Goal: Task Accomplishment & Management: Manage account settings

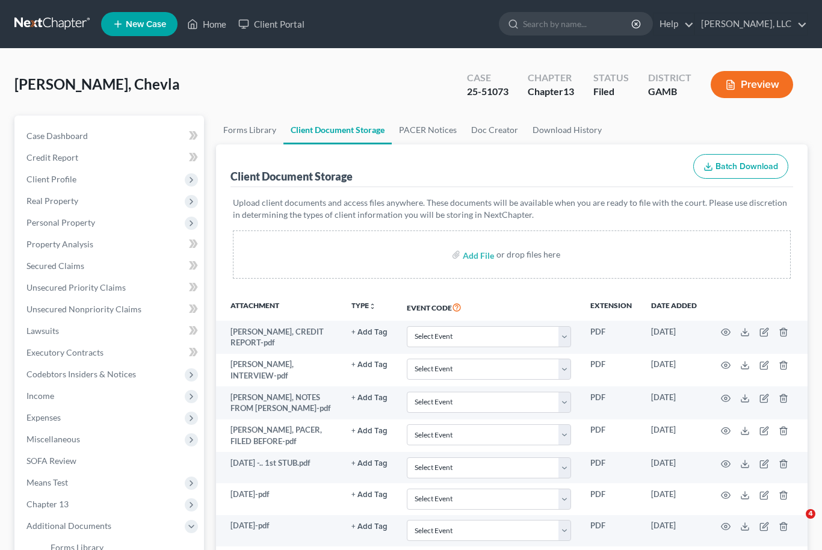
select select "12"
select select "6"
select select "22"
click at [226, 31] on link "Home" at bounding box center [206, 24] width 51 height 22
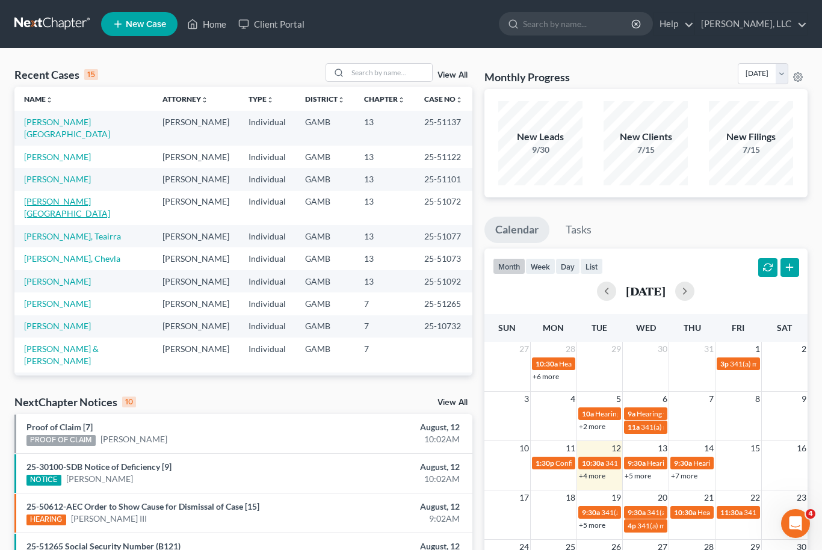
click at [66, 196] on link "[PERSON_NAME][GEOGRAPHIC_DATA]" at bounding box center [67, 207] width 86 height 22
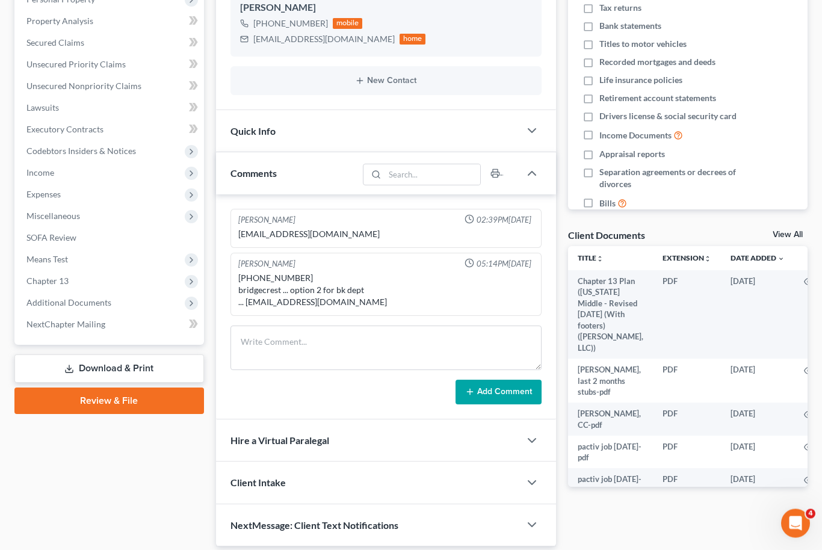
scroll to position [223, 0]
click at [801, 231] on link "View All" at bounding box center [788, 235] width 30 height 8
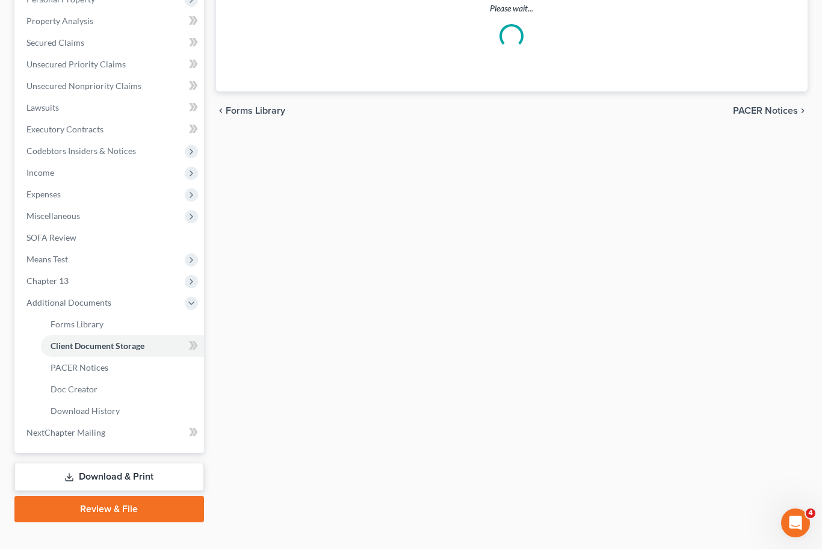
select select "6"
select select "22"
select select "12"
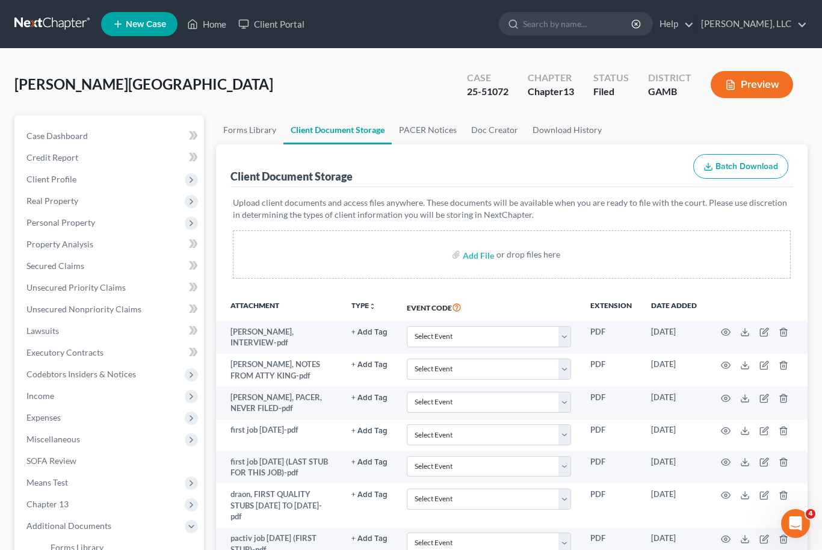
scroll to position [184, 0]
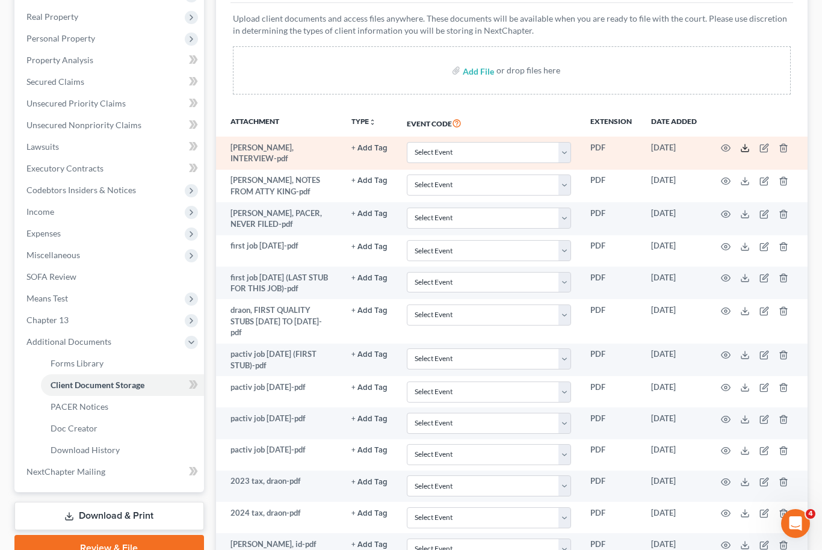
click at [743, 148] on icon at bounding box center [746, 148] width 10 height 10
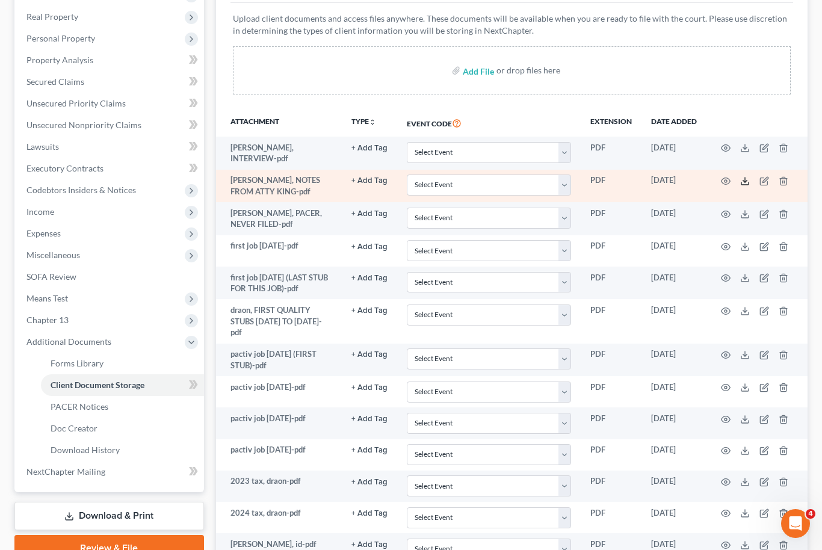
click at [745, 181] on polyline at bounding box center [746, 182] width 4 height 2
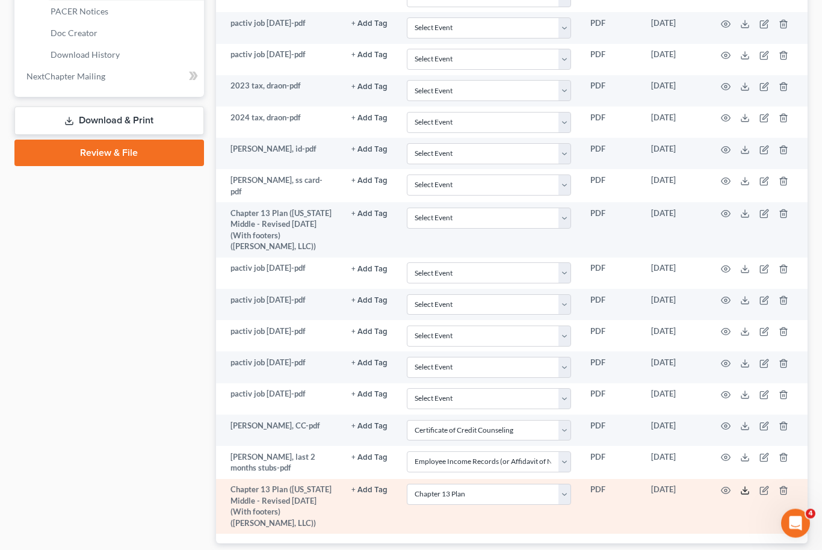
click at [744, 486] on icon at bounding box center [746, 491] width 10 height 10
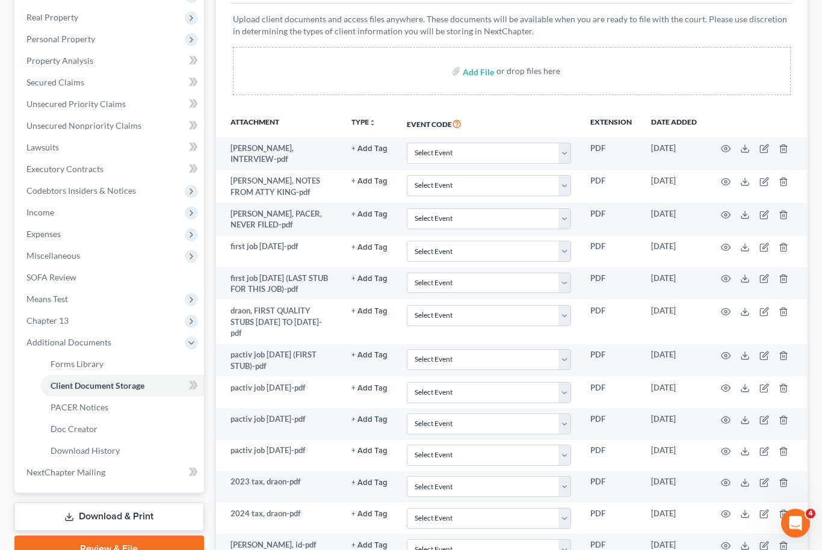
scroll to position [0, 0]
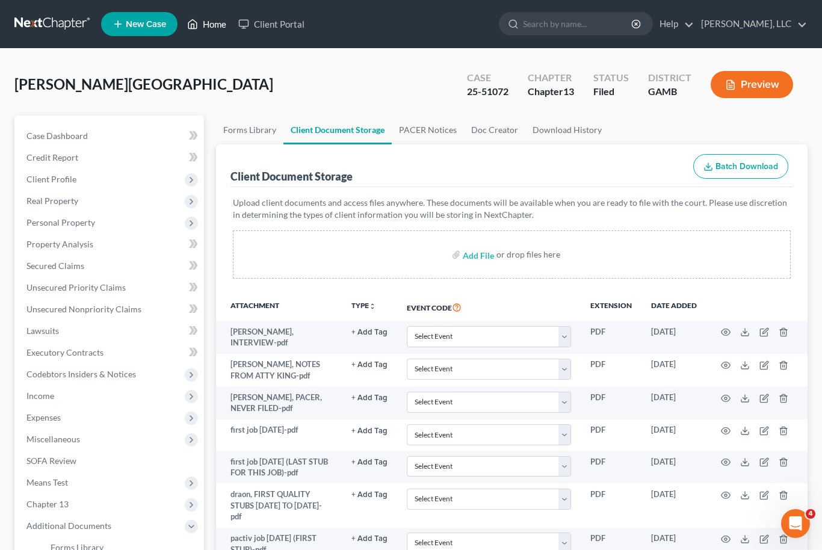
click at [216, 33] on link "Home" at bounding box center [206, 24] width 51 height 22
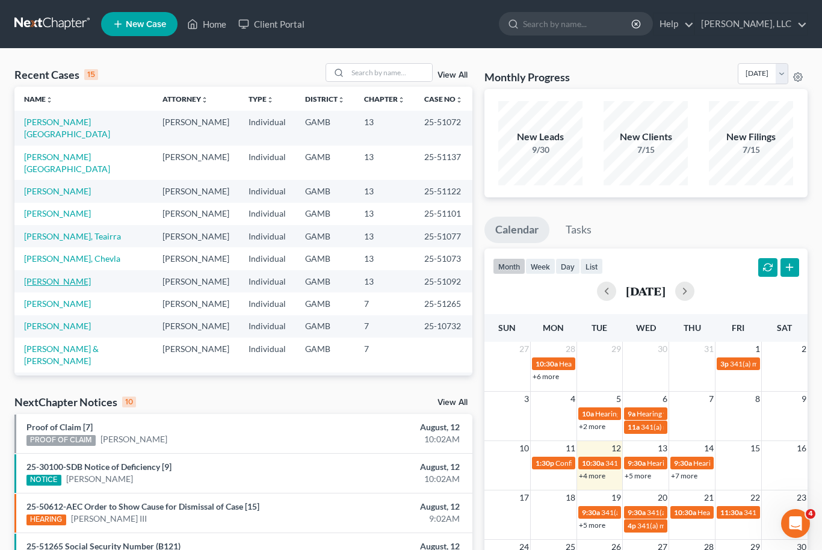
click at [72, 276] on link "[PERSON_NAME]" at bounding box center [57, 281] width 67 height 10
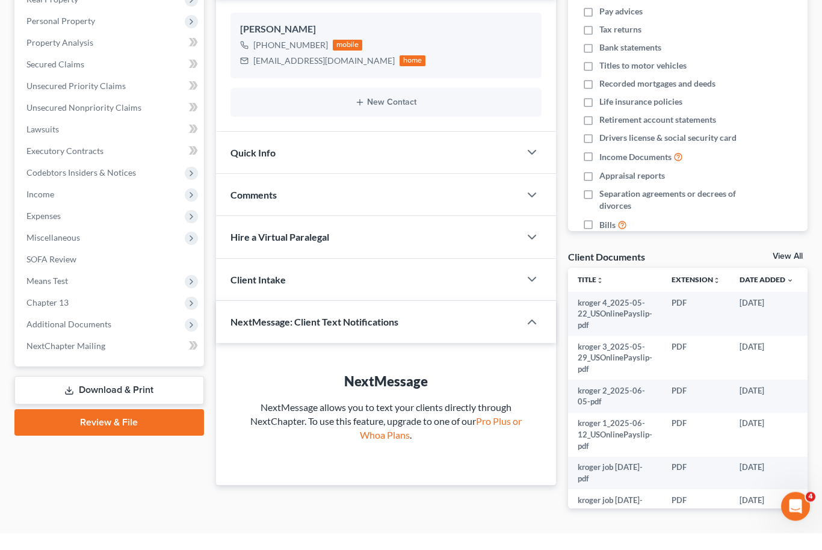
scroll to position [179, 0]
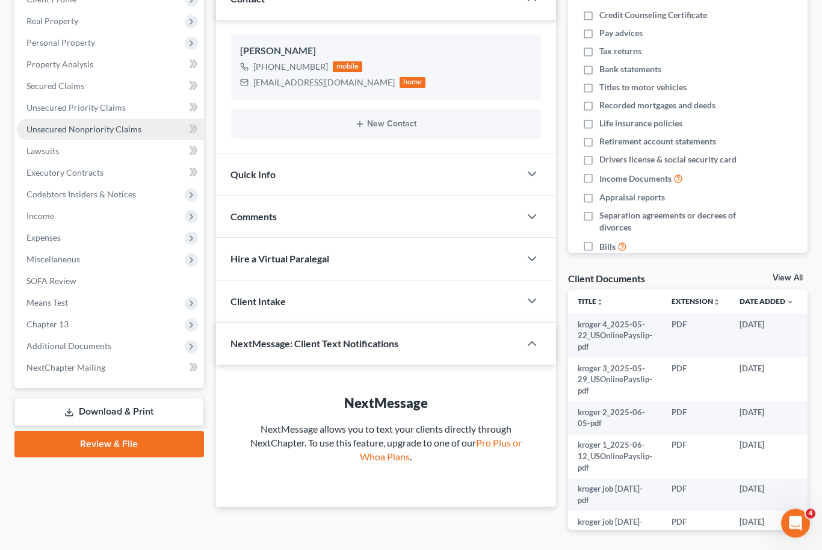
click at [114, 134] on link "Unsecured Nonpriority Claims" at bounding box center [110, 130] width 187 height 22
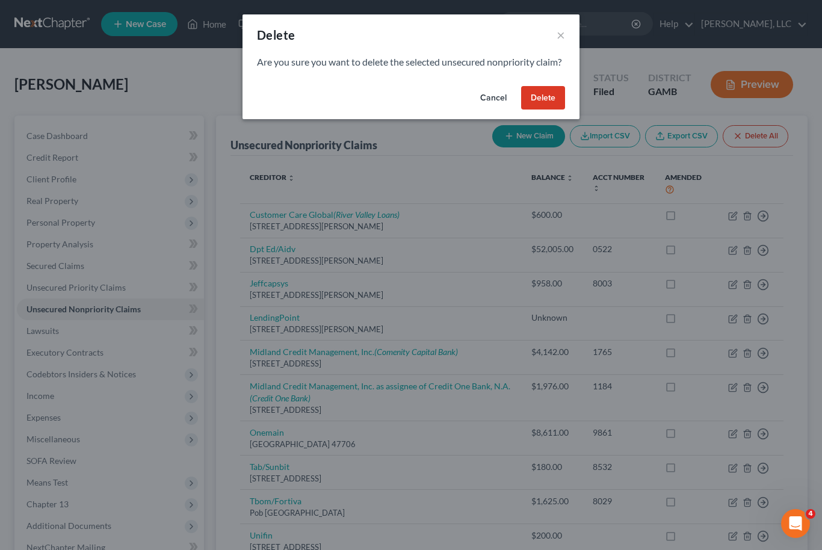
click at [505, 109] on button "Cancel" at bounding box center [494, 98] width 46 height 24
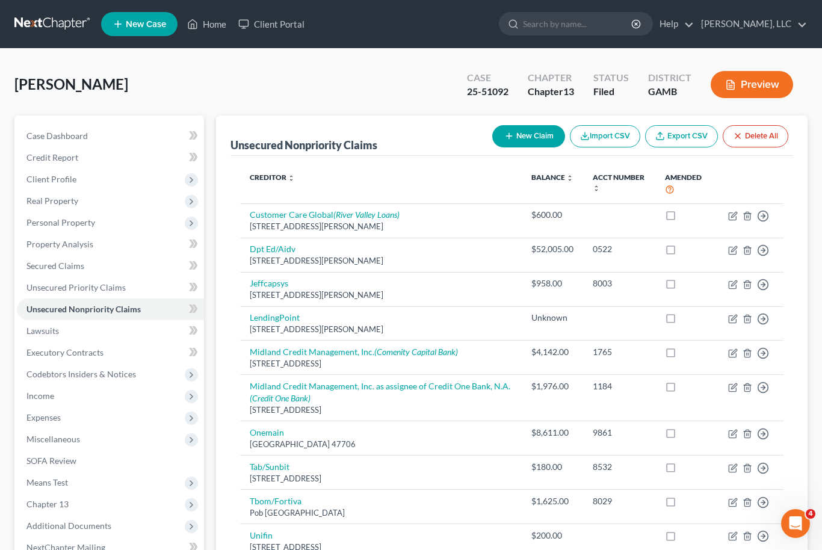
scroll to position [162, 0]
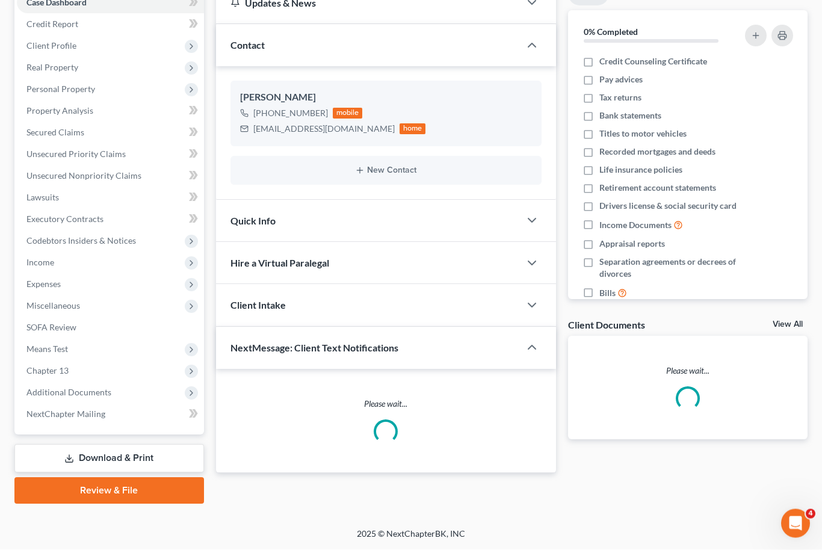
click at [782, 329] on link "View All" at bounding box center [788, 325] width 30 height 8
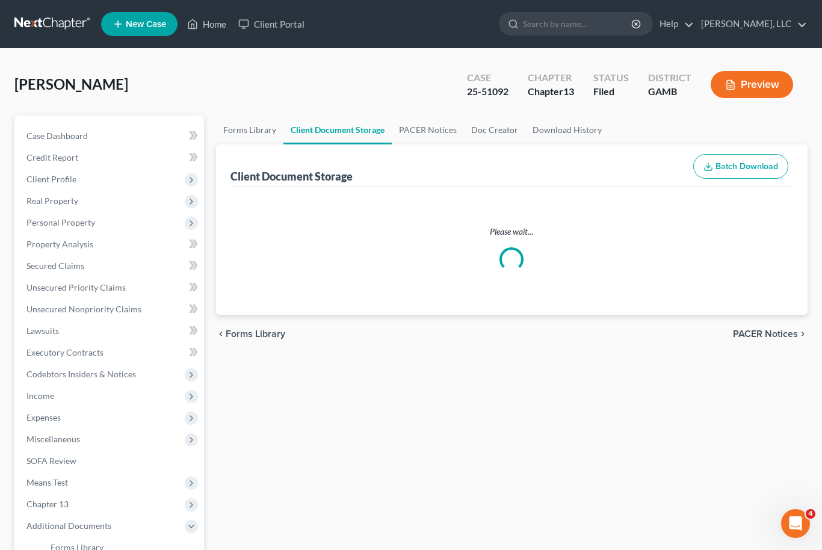
select select "12"
select select "6"
select select "22"
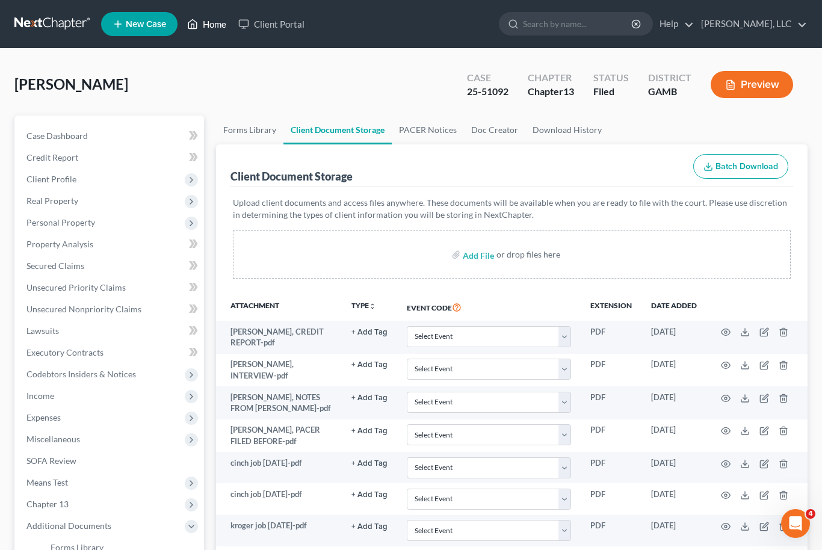
click at [211, 26] on link "Home" at bounding box center [206, 24] width 51 height 22
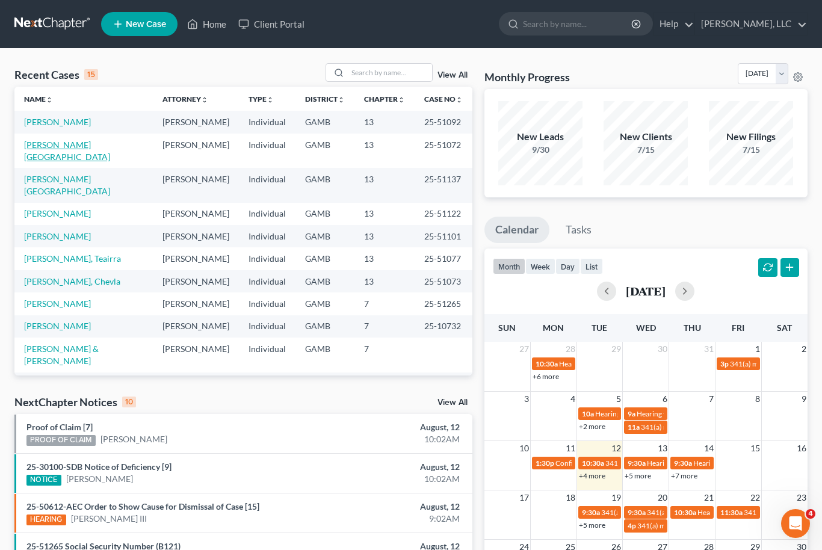
click at [60, 142] on link "[PERSON_NAME][GEOGRAPHIC_DATA]" at bounding box center [67, 151] width 86 height 22
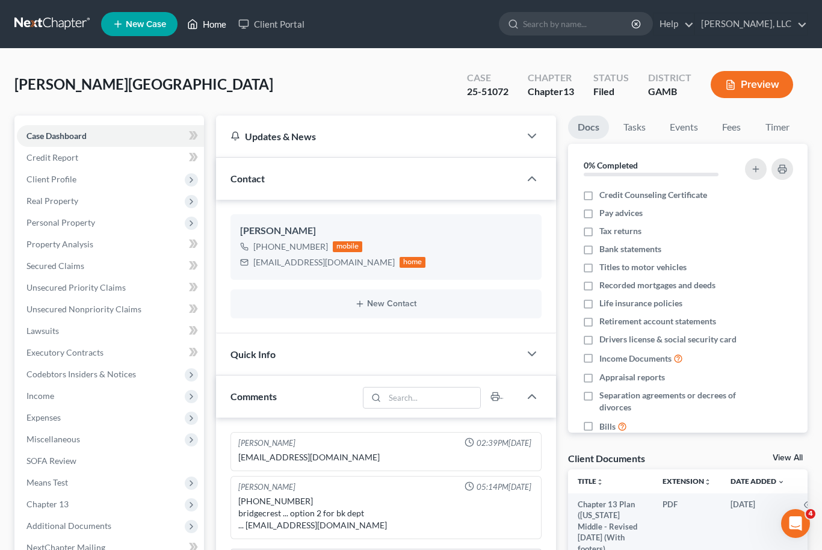
click at [215, 20] on link "Home" at bounding box center [206, 24] width 51 height 22
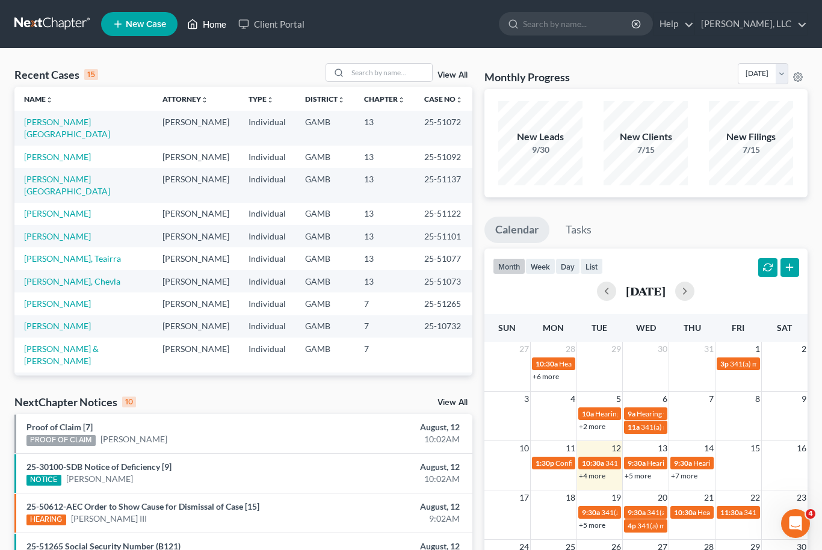
scroll to position [2, 0]
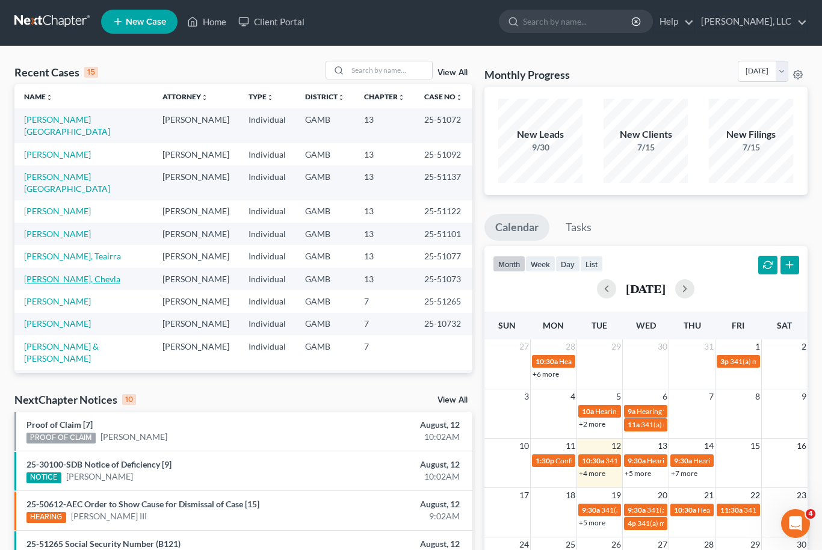
click at [79, 274] on link "[PERSON_NAME], Chevla" at bounding box center [72, 279] width 96 height 10
click at [37, 274] on link "[PERSON_NAME], Chevla" at bounding box center [72, 279] width 96 height 10
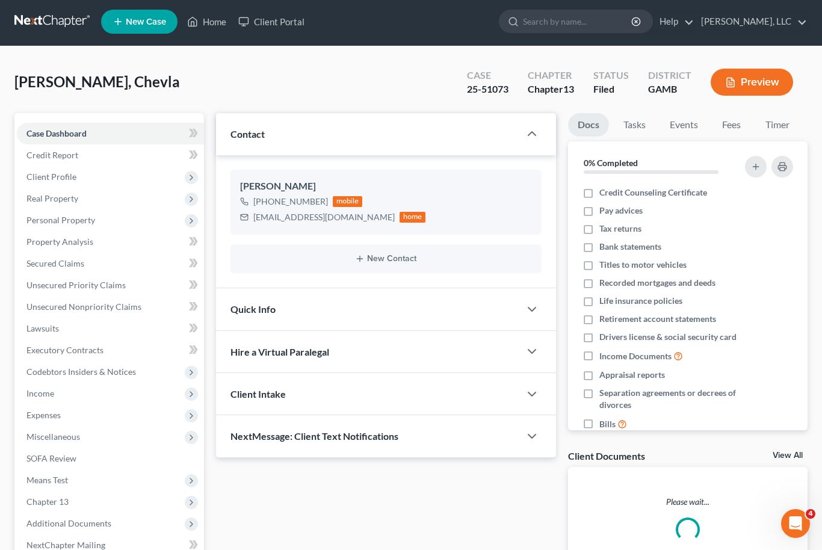
click at [789, 452] on link "View All" at bounding box center [788, 456] width 30 height 8
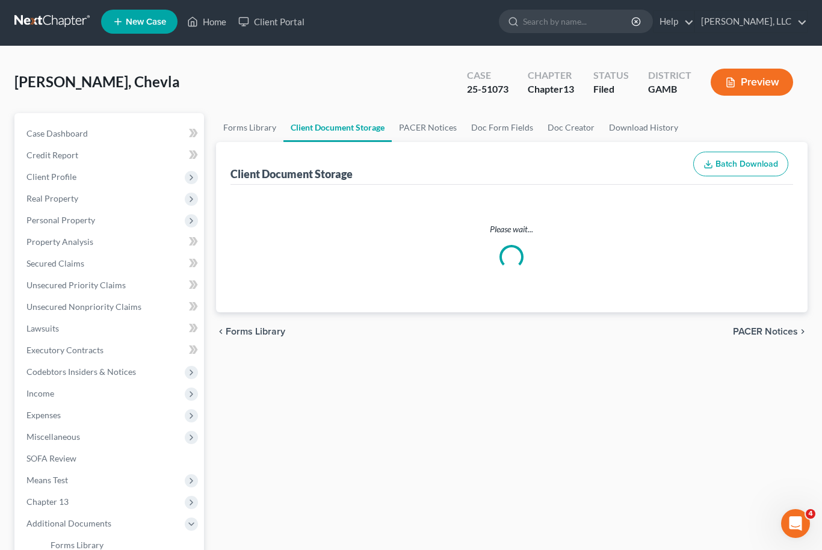
select select "12"
select select "6"
select select "22"
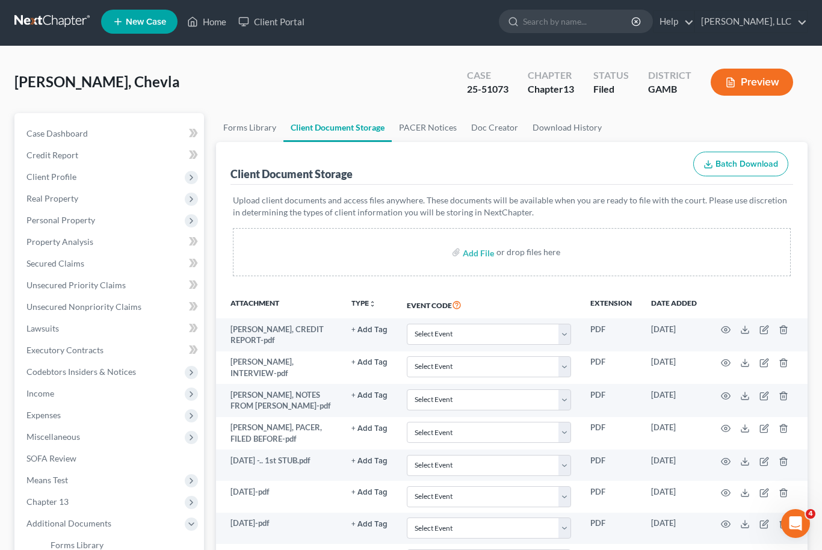
scroll to position [223, 0]
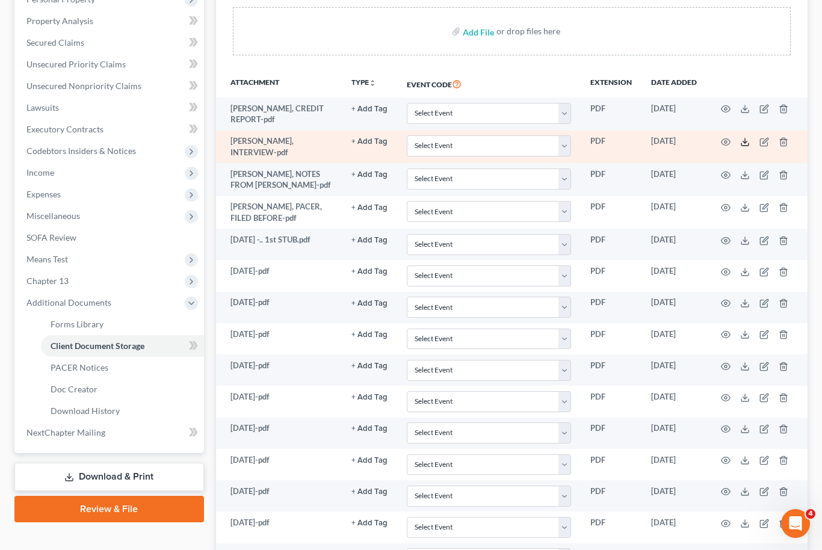
click at [744, 141] on icon at bounding box center [746, 142] width 10 height 10
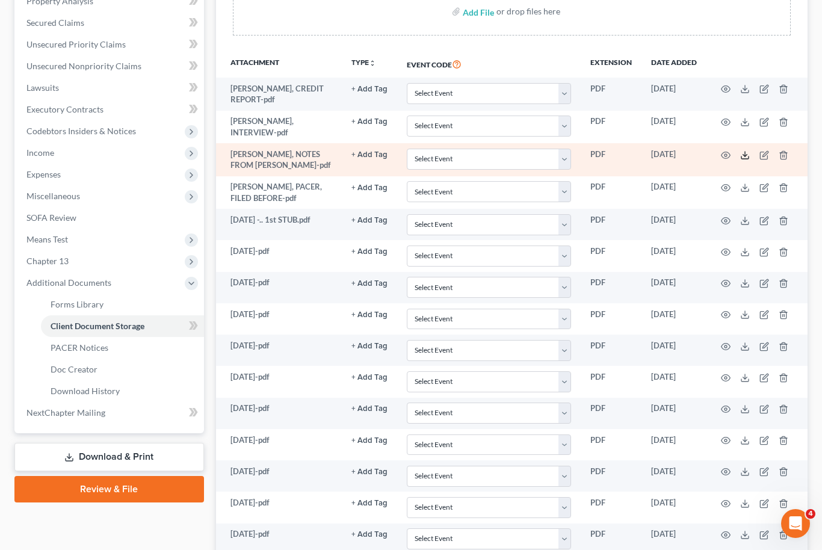
click at [747, 153] on icon at bounding box center [746, 156] width 10 height 10
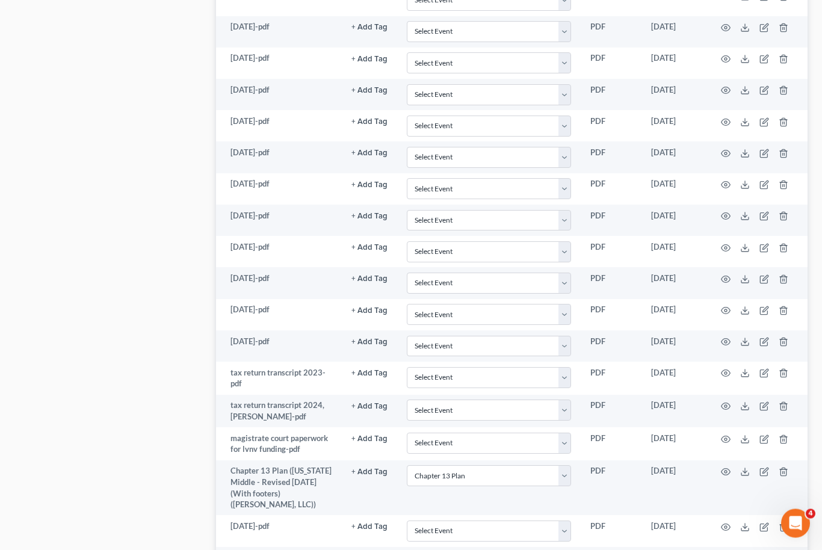
scroll to position [206, 0]
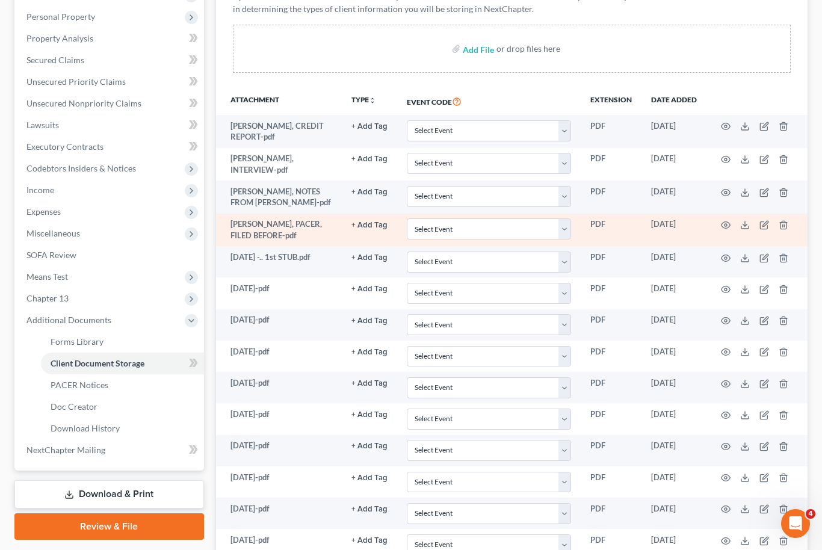
click at [739, 226] on td at bounding box center [757, 230] width 101 height 33
click at [746, 225] on polyline at bounding box center [746, 226] width 4 height 2
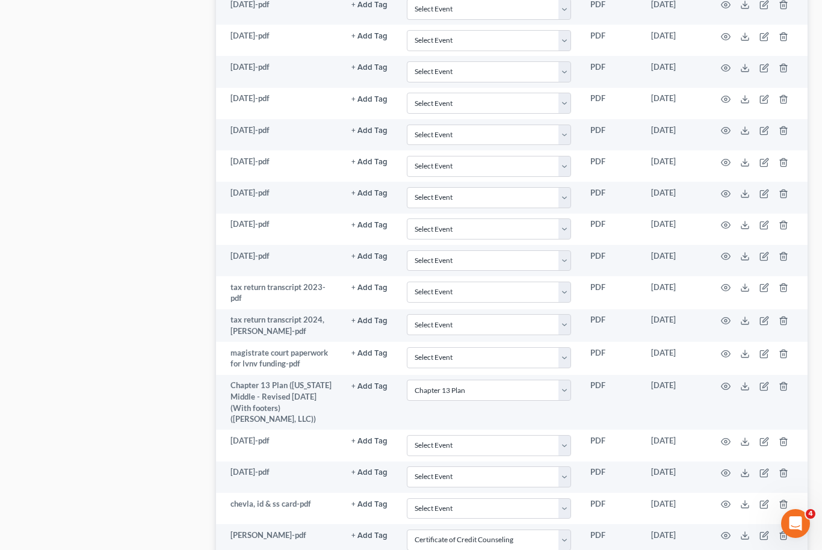
scroll to position [921, 0]
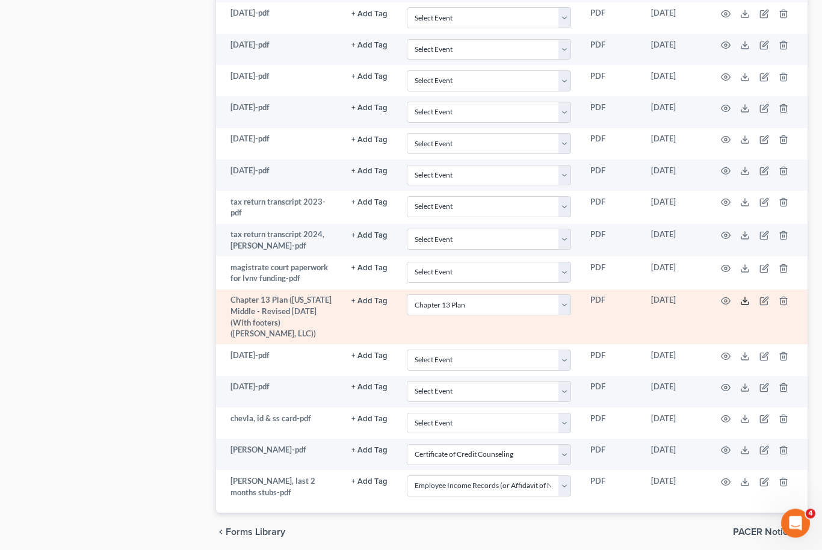
click at [750, 297] on icon at bounding box center [746, 302] width 10 height 10
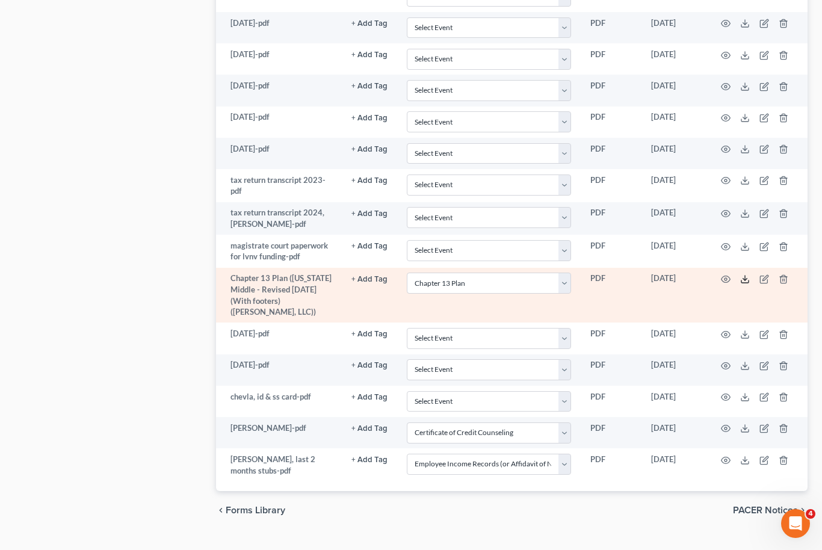
scroll to position [0, 0]
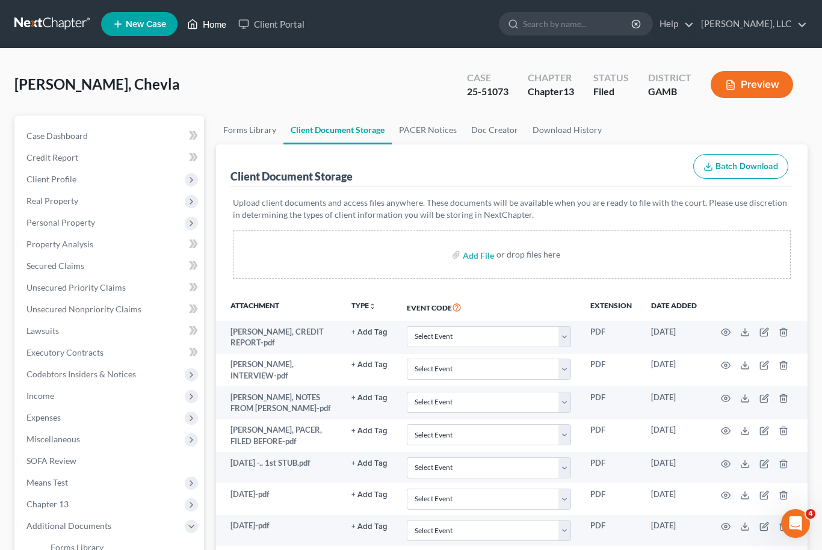
click at [214, 24] on link "Home" at bounding box center [206, 24] width 51 height 22
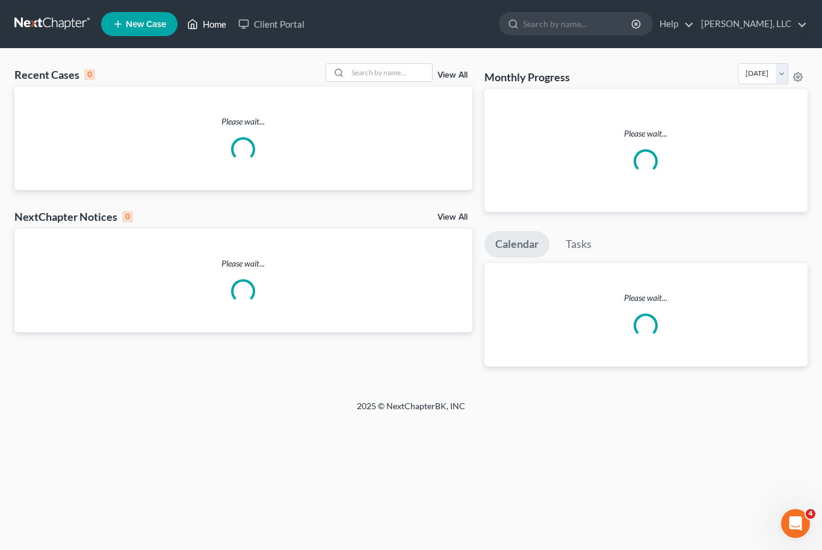
click at [217, 22] on link "Home" at bounding box center [206, 24] width 51 height 22
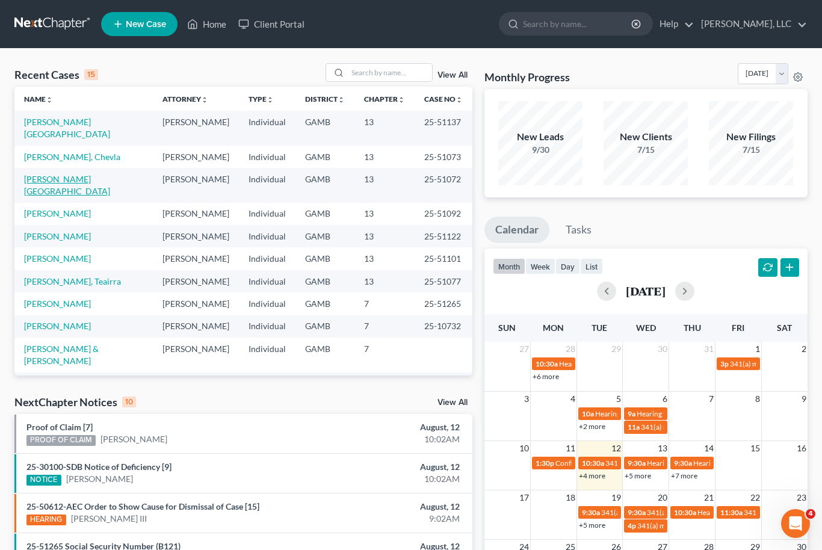
click at [63, 174] on link "[PERSON_NAME][GEOGRAPHIC_DATA]" at bounding box center [67, 185] width 86 height 22
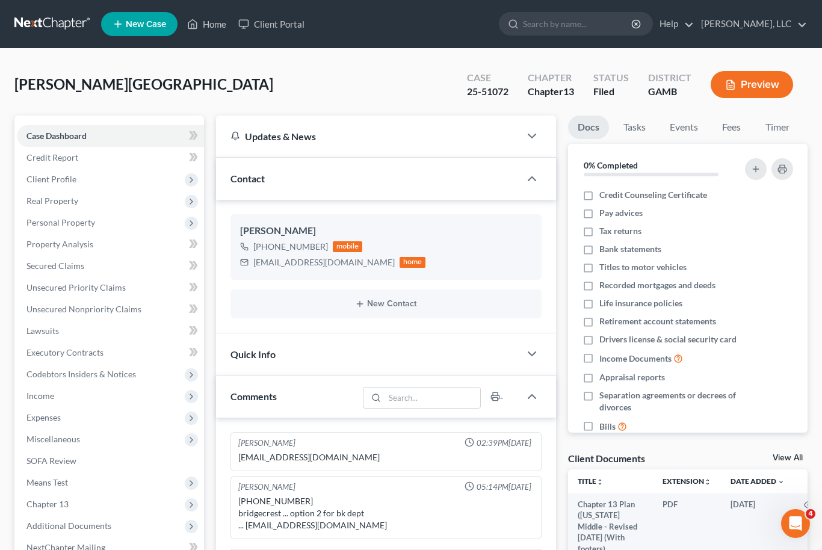
click at [798, 458] on link "View All" at bounding box center [788, 458] width 30 height 8
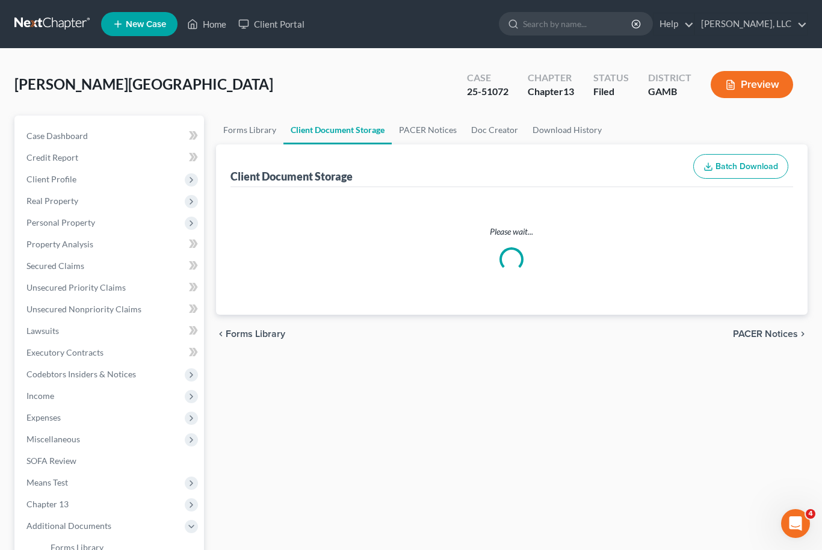
select select "6"
select select "22"
select select "12"
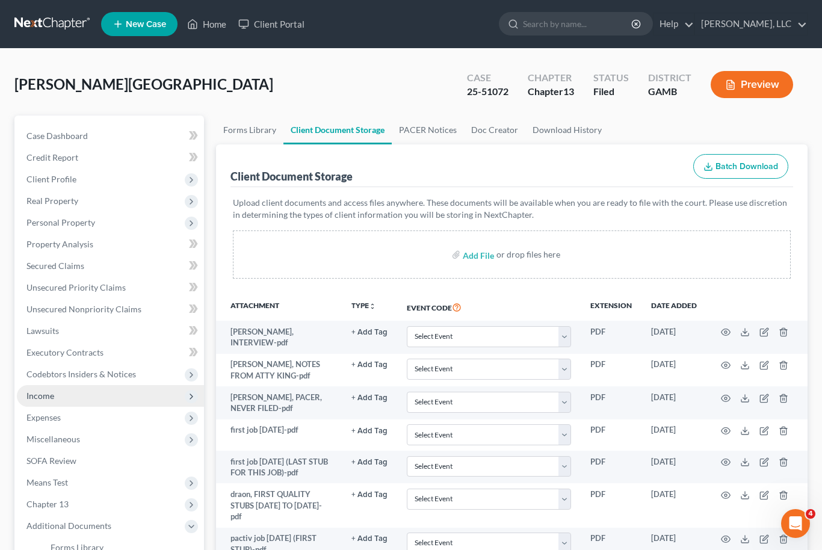
click at [75, 397] on span "Income" at bounding box center [110, 396] width 187 height 22
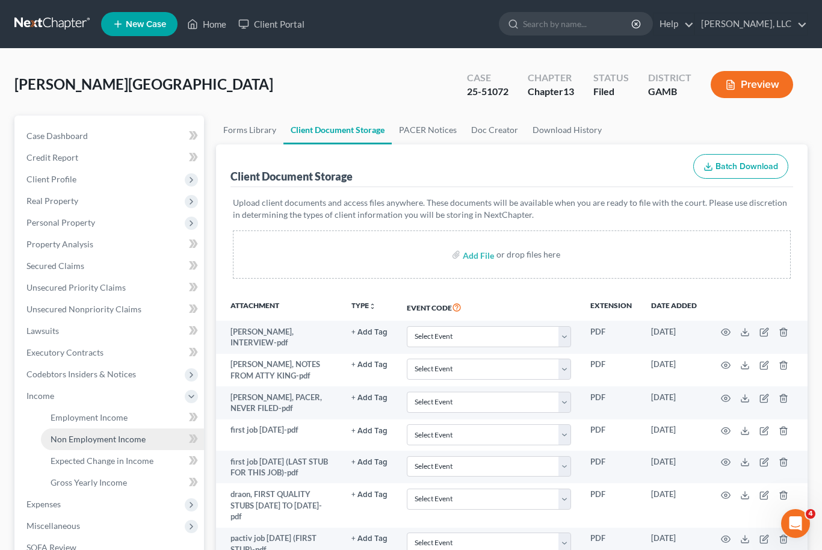
click at [124, 436] on span "Non Employment Income" at bounding box center [98, 439] width 95 height 10
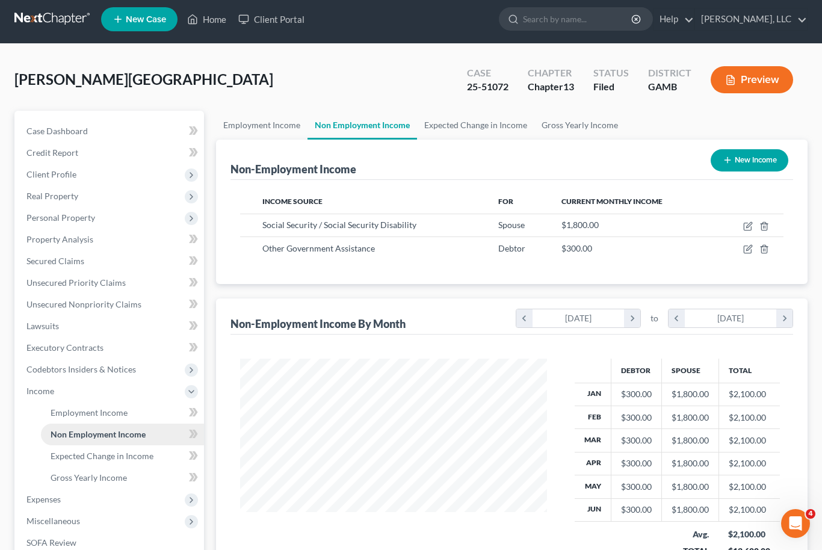
scroll to position [216, 332]
click at [72, 193] on span "Real Property" at bounding box center [52, 196] width 52 height 10
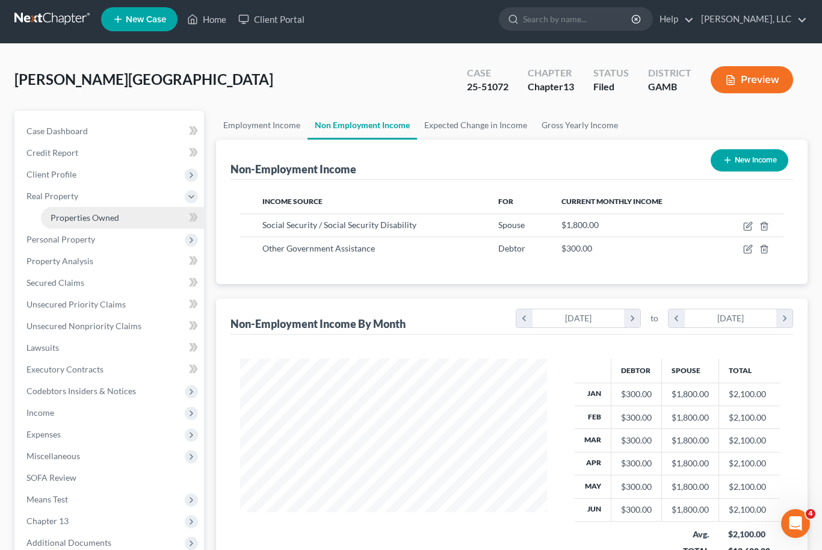
click at [98, 214] on span "Properties Owned" at bounding box center [85, 218] width 69 height 10
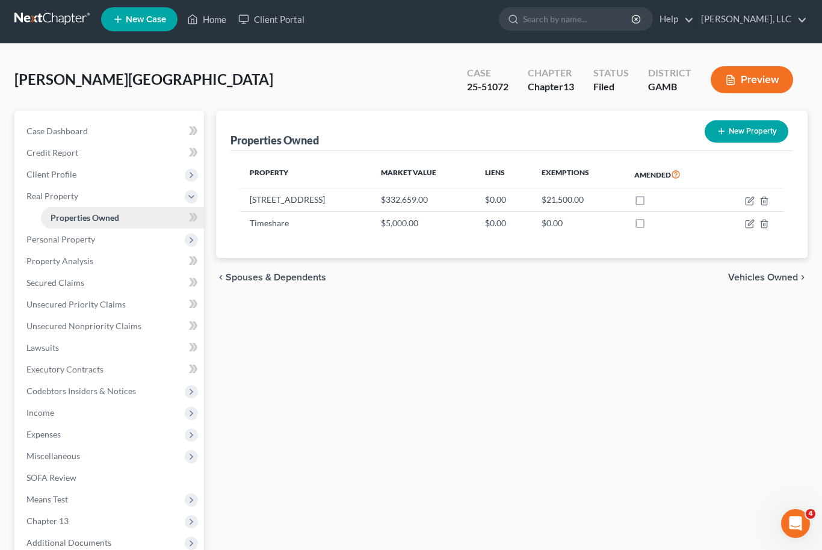
scroll to position [114, 0]
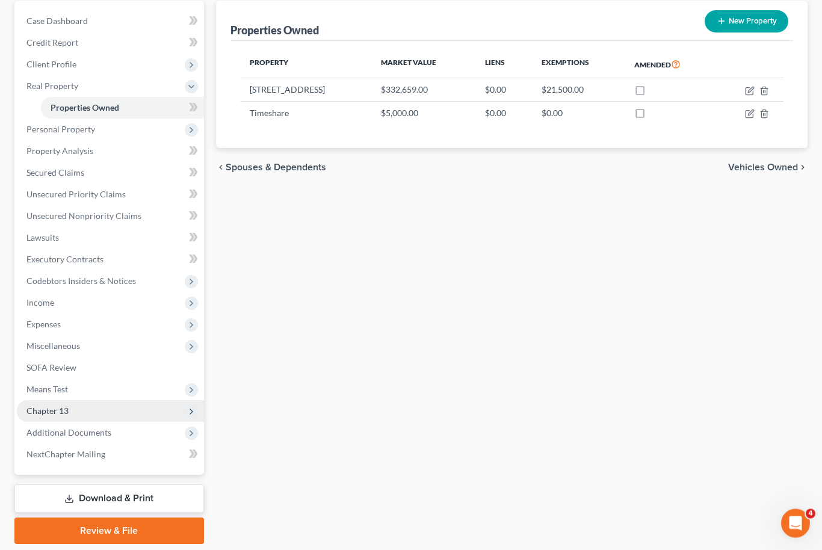
click at [98, 412] on span "Chapter 13" at bounding box center [110, 412] width 187 height 22
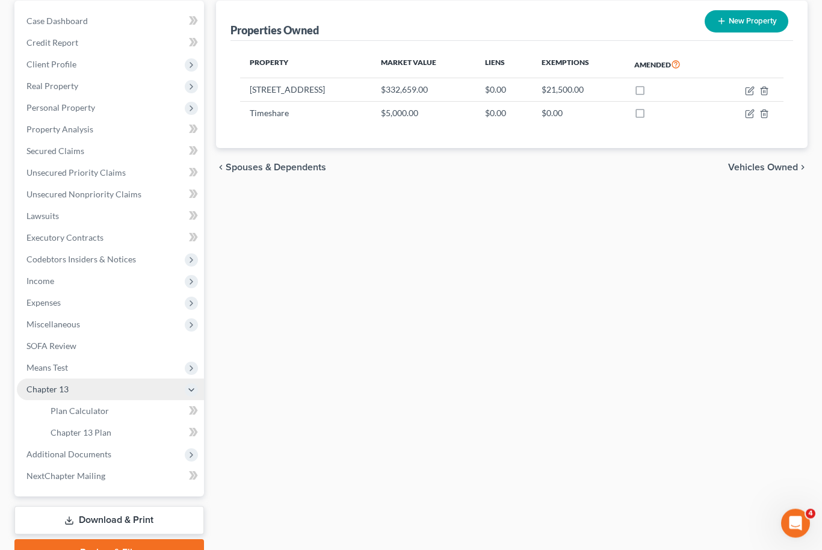
scroll to position [115, 0]
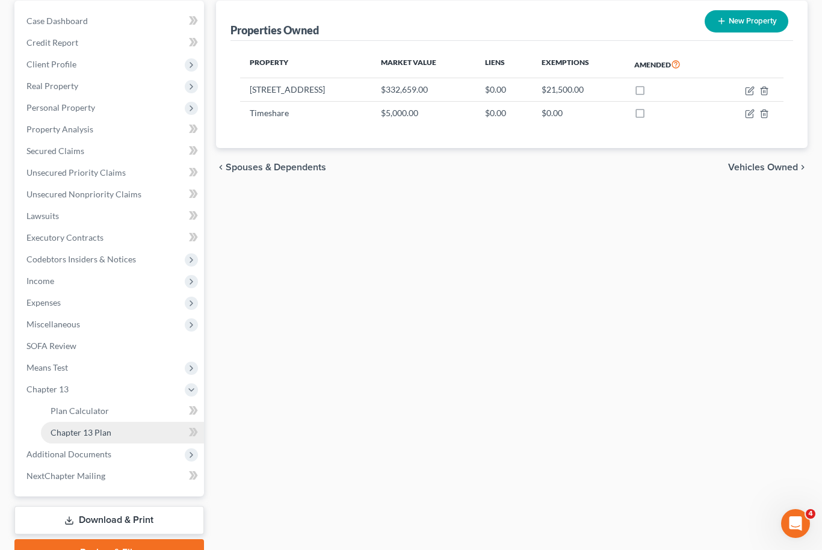
click at [120, 435] on link "Chapter 13 Plan" at bounding box center [122, 433] width 163 height 22
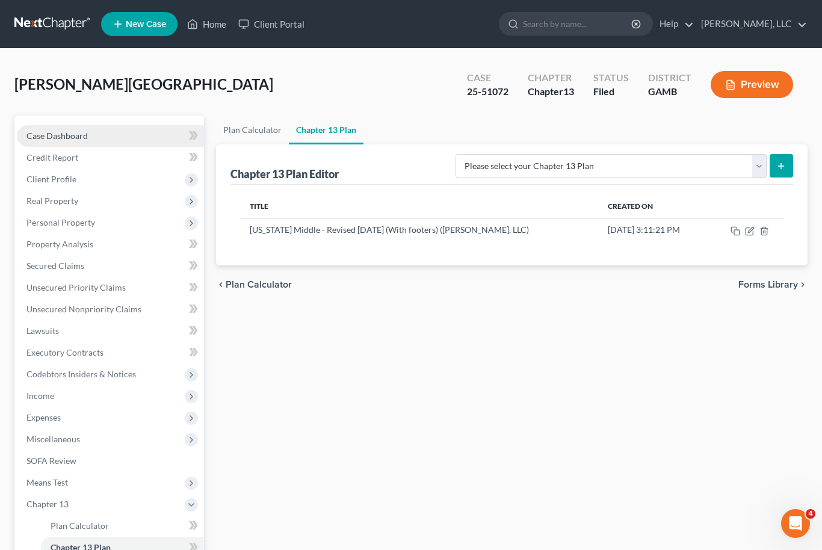
click at [93, 135] on link "Case Dashboard" at bounding box center [110, 136] width 187 height 22
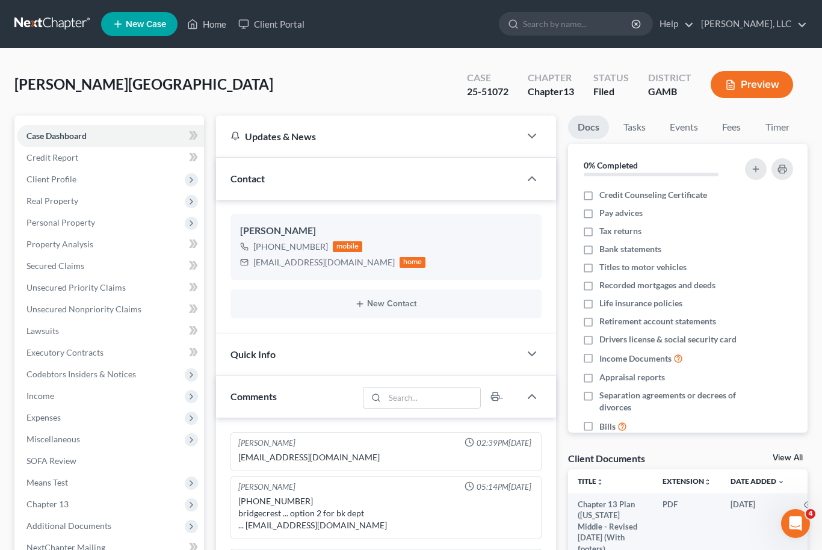
click at [796, 458] on link "View All" at bounding box center [788, 458] width 30 height 8
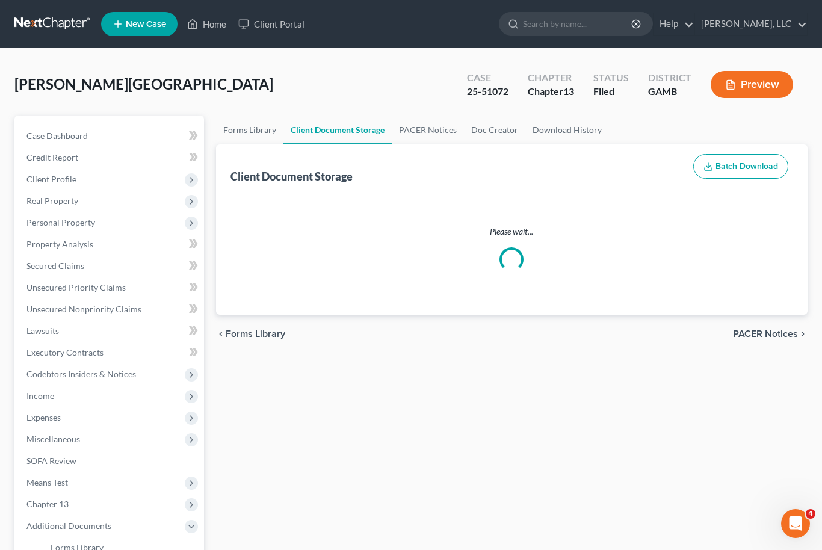
select select "6"
select select "22"
select select "12"
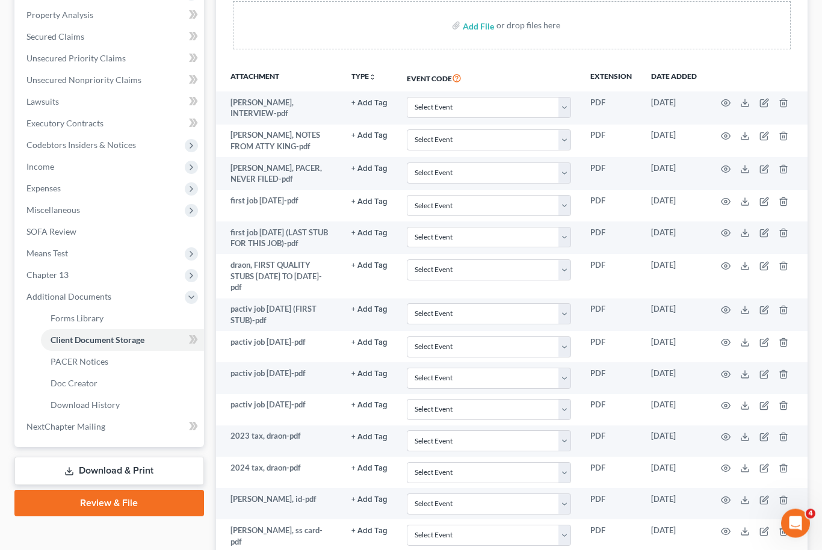
scroll to position [542, 0]
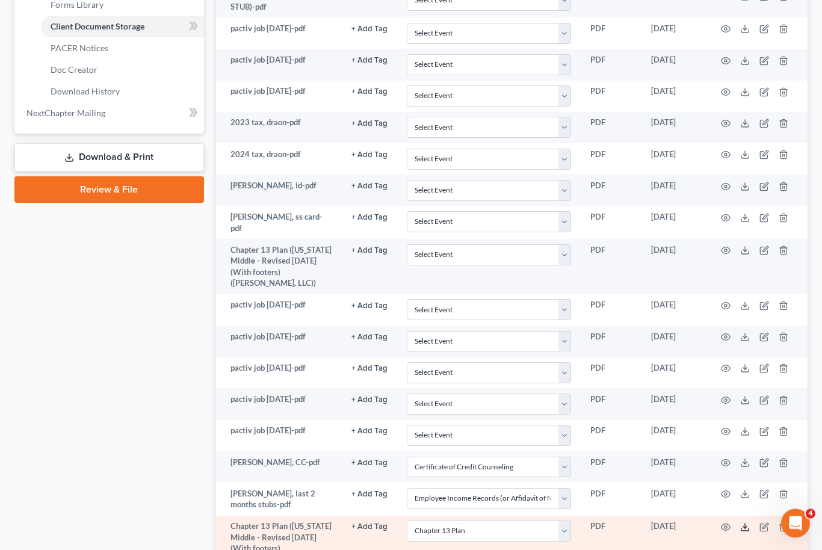
click at [748, 523] on icon at bounding box center [746, 528] width 10 height 10
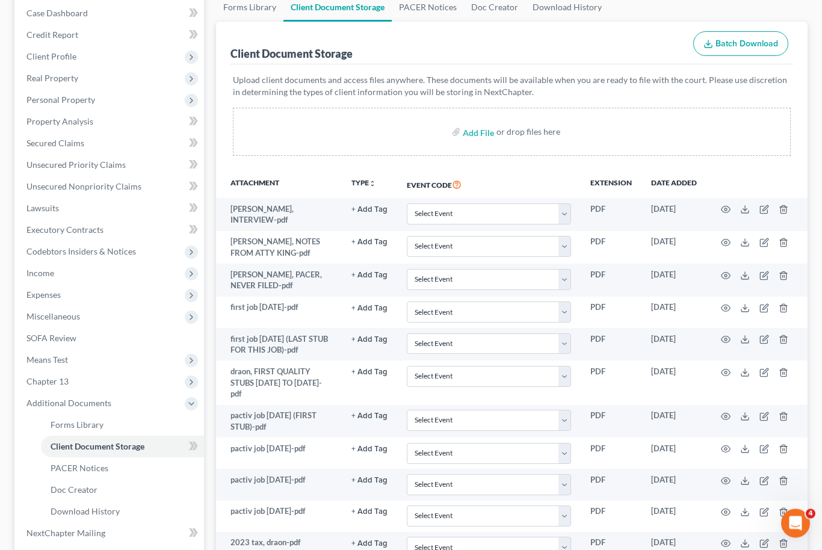
scroll to position [0, 0]
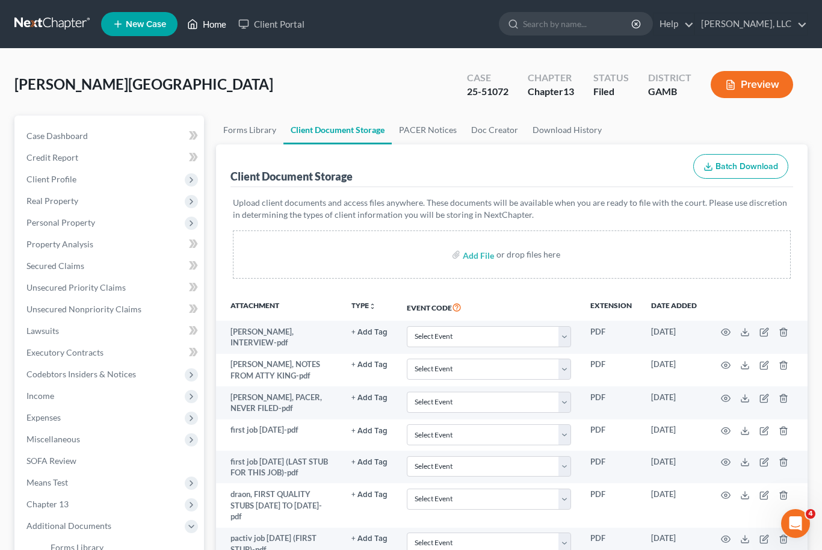
click at [208, 34] on link "Home" at bounding box center [206, 24] width 51 height 22
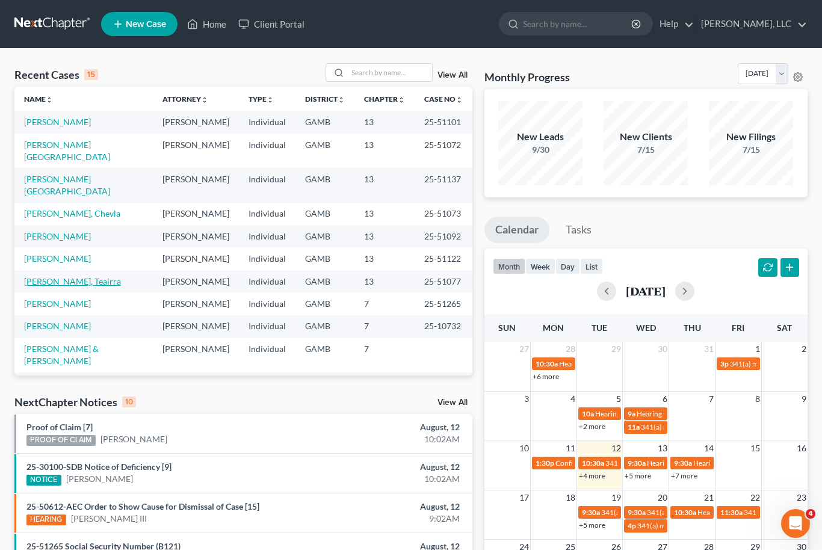
click at [61, 276] on link "[PERSON_NAME], Teairra" at bounding box center [72, 281] width 97 height 10
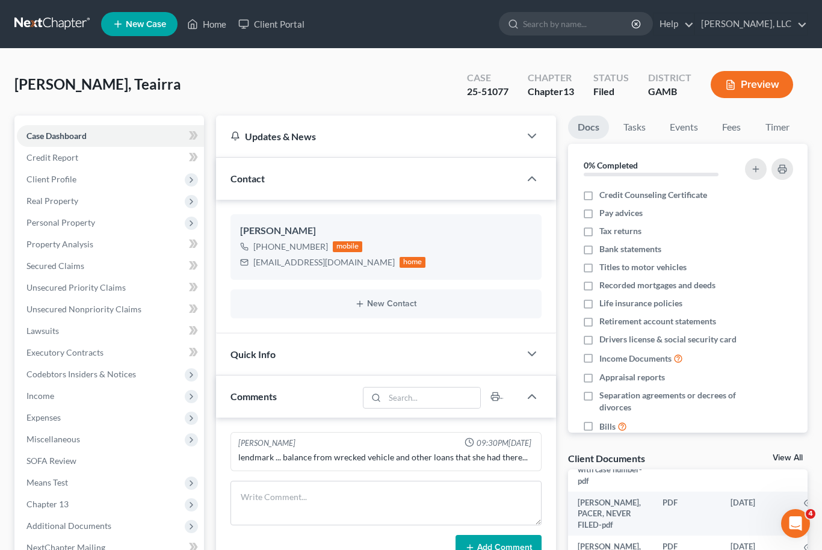
click at [788, 454] on link "View All" at bounding box center [788, 458] width 30 height 8
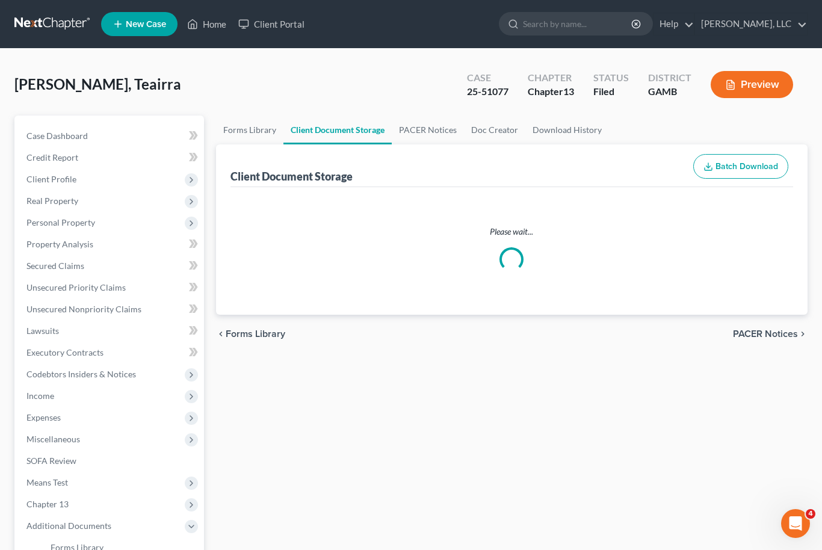
select select "12"
select select "6"
select select "22"
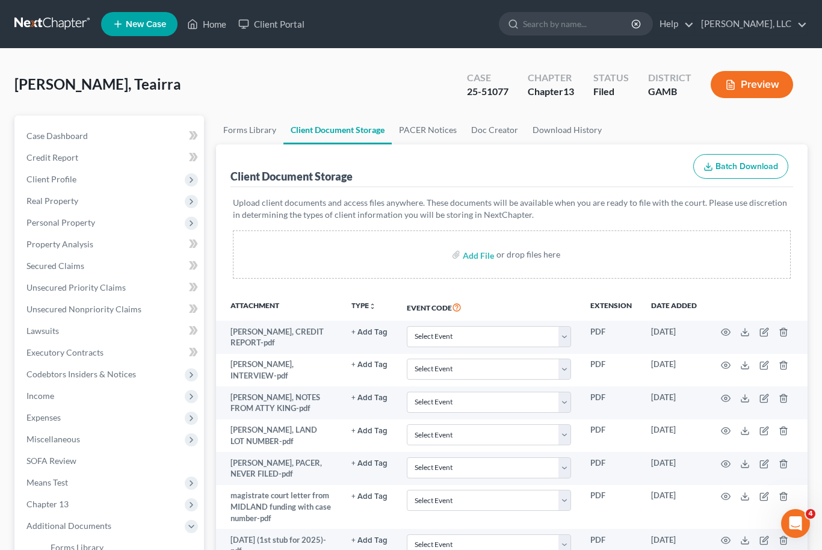
scroll to position [695, 0]
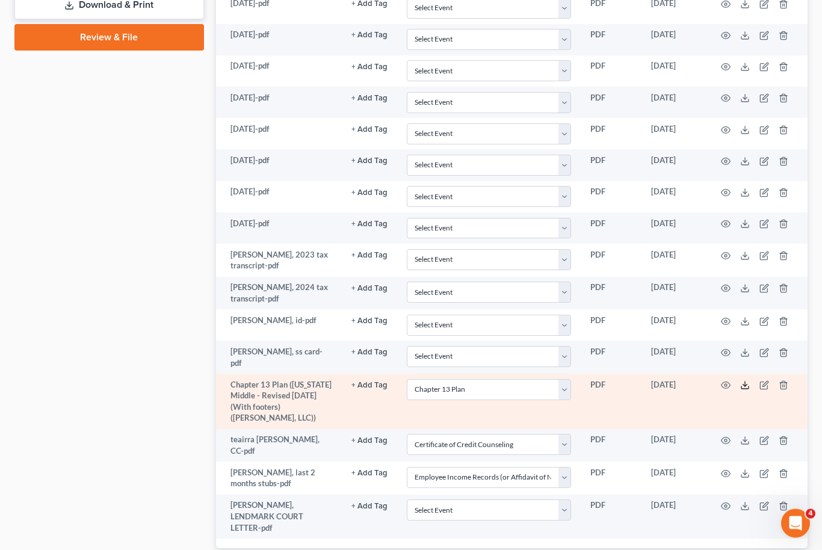
click at [748, 381] on icon at bounding box center [746, 386] width 10 height 10
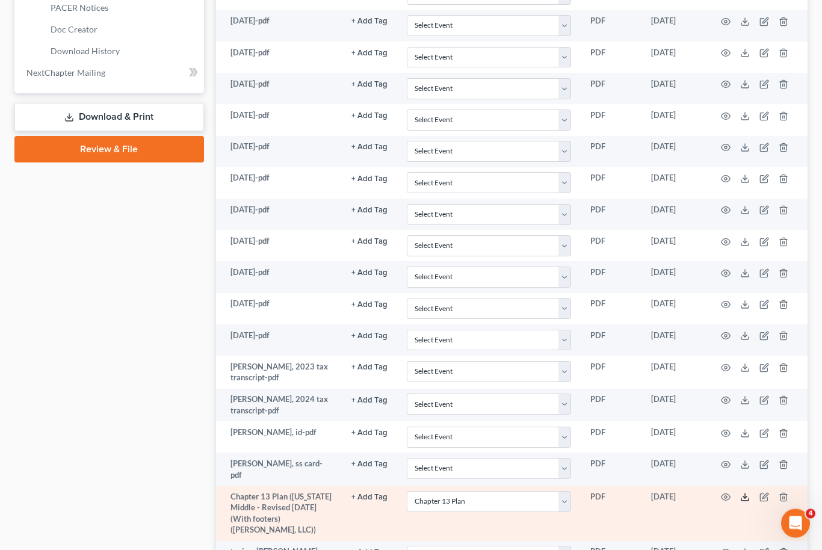
scroll to position [257, 0]
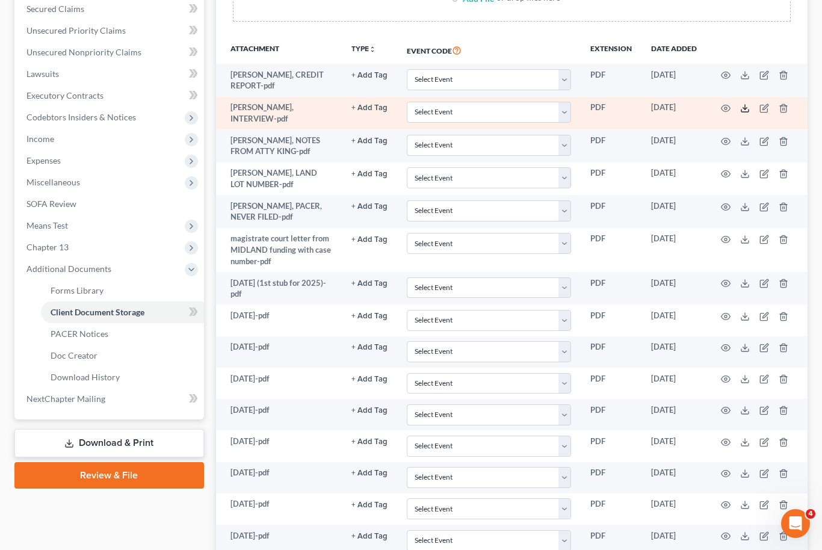
click at [746, 113] on icon at bounding box center [746, 109] width 10 height 10
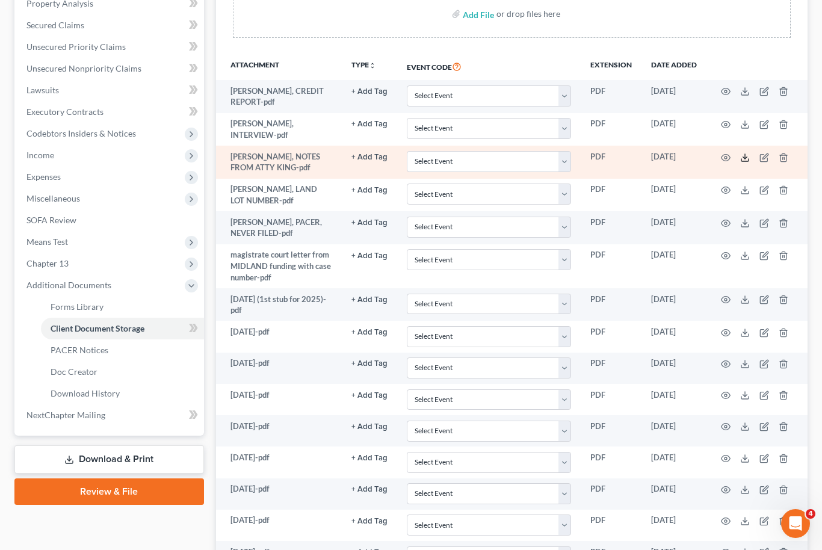
click at [747, 163] on icon at bounding box center [746, 158] width 10 height 10
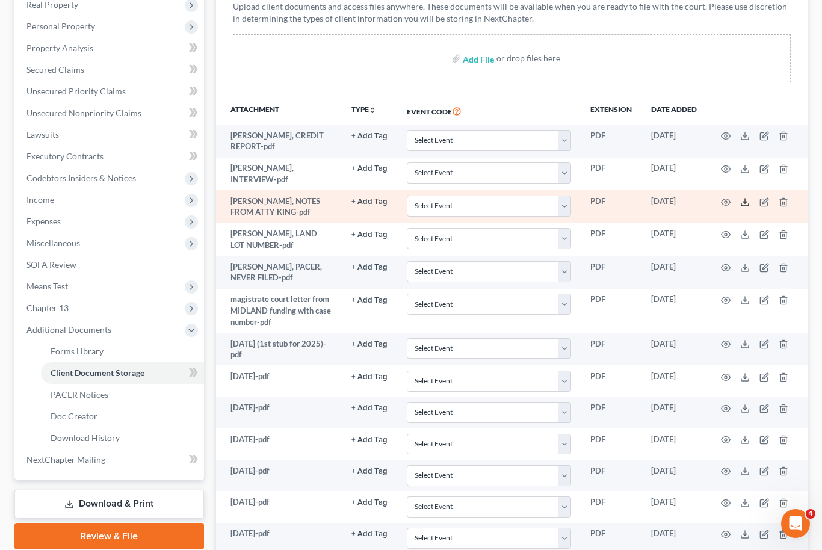
scroll to position [0, 0]
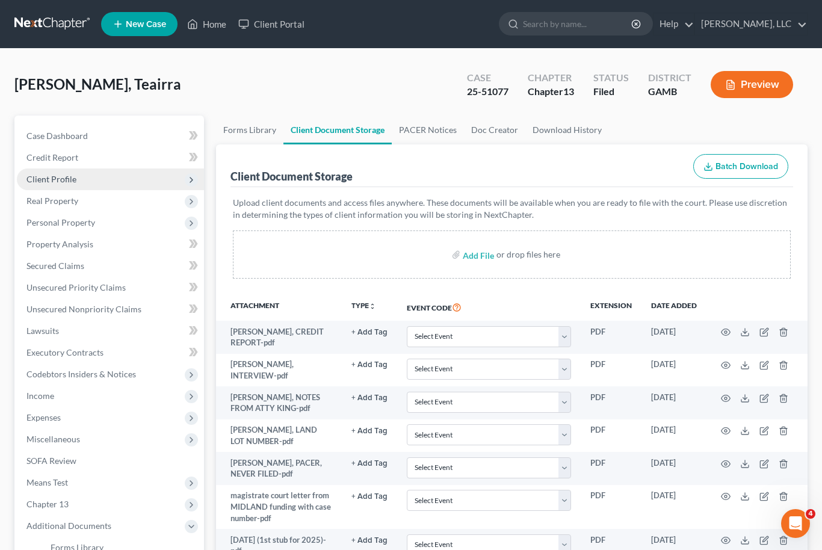
click at [90, 185] on span "Client Profile" at bounding box center [110, 180] width 187 height 22
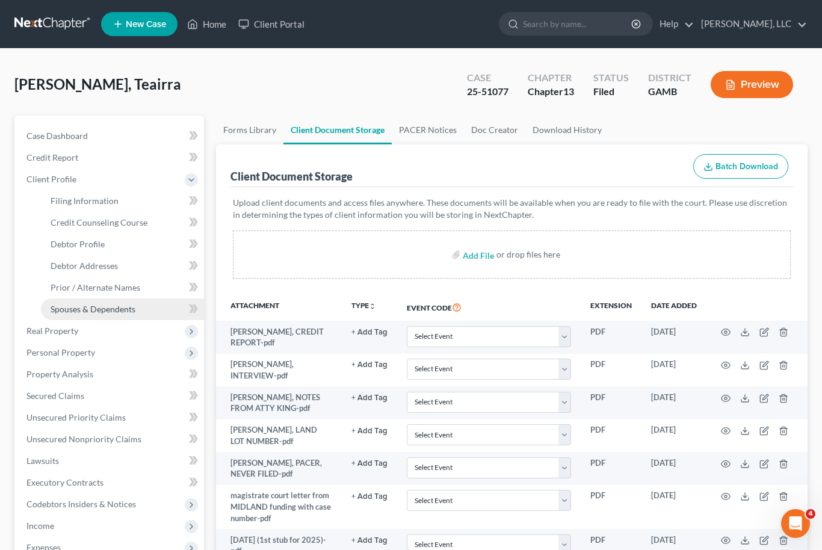
click at [116, 309] on span "Spouses & Dependents" at bounding box center [93, 309] width 85 height 10
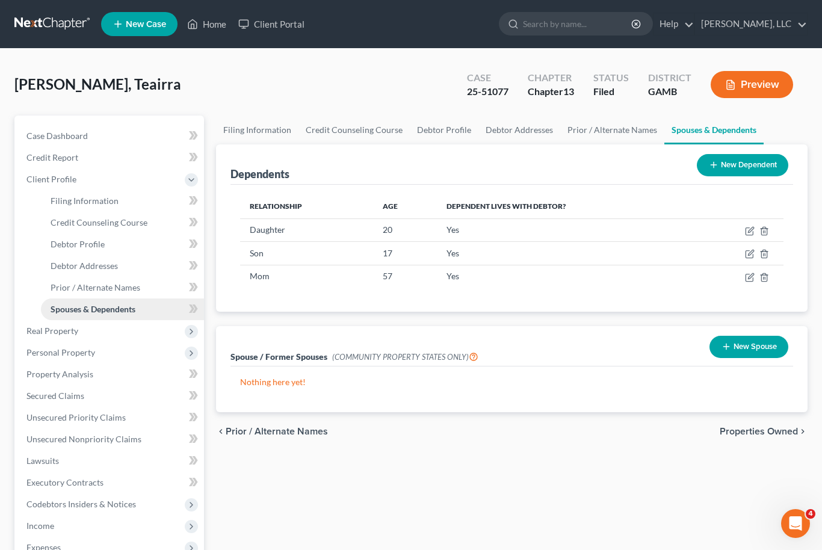
scroll to position [59, 0]
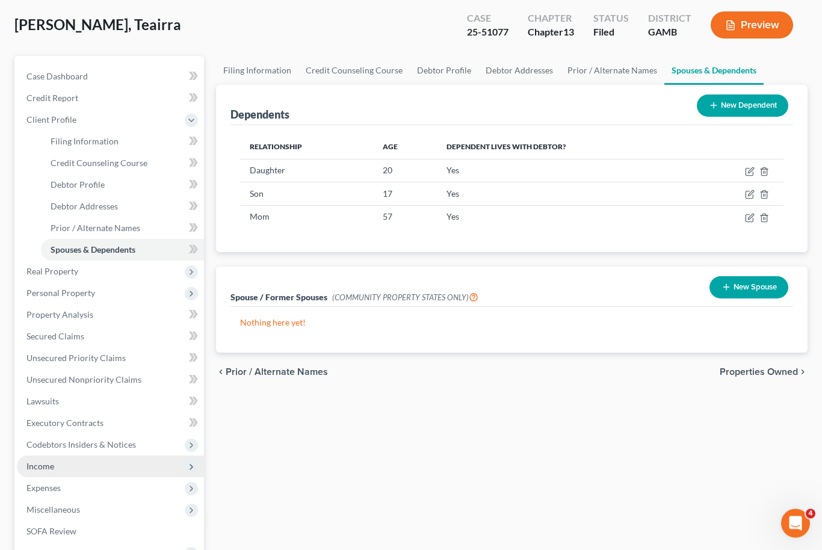
click at [76, 467] on span "Income" at bounding box center [110, 467] width 187 height 22
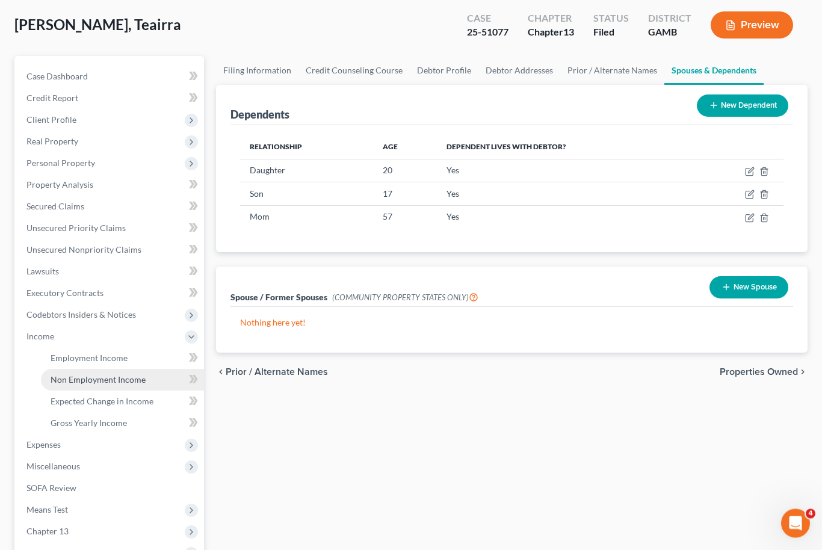
click at [110, 379] on span "Non Employment Income" at bounding box center [98, 380] width 95 height 10
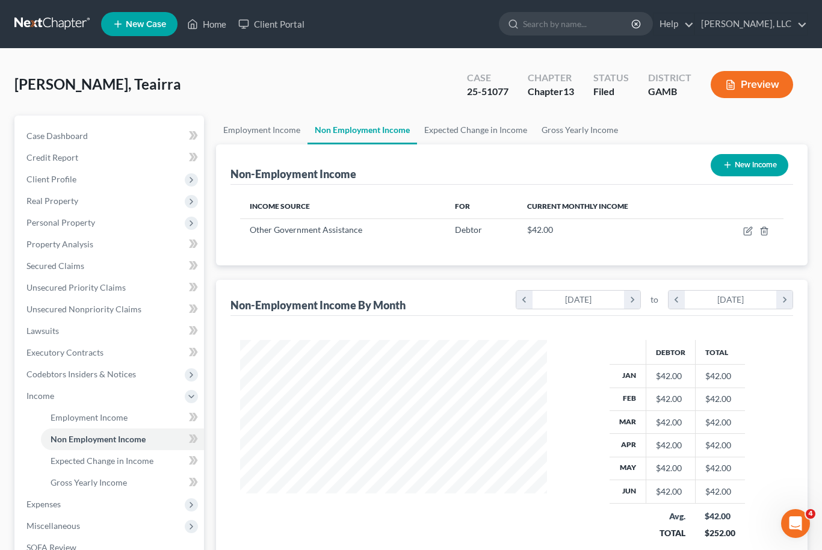
click at [587, 379] on div "Debtor Total Jan $42.00 $42.00 Feb $42.00 $42.00 Mar $42.00 $42.00 Apr $42.00 $…" at bounding box center [677, 448] width 237 height 216
click at [492, 128] on link "Expected Change in Income" at bounding box center [475, 130] width 117 height 29
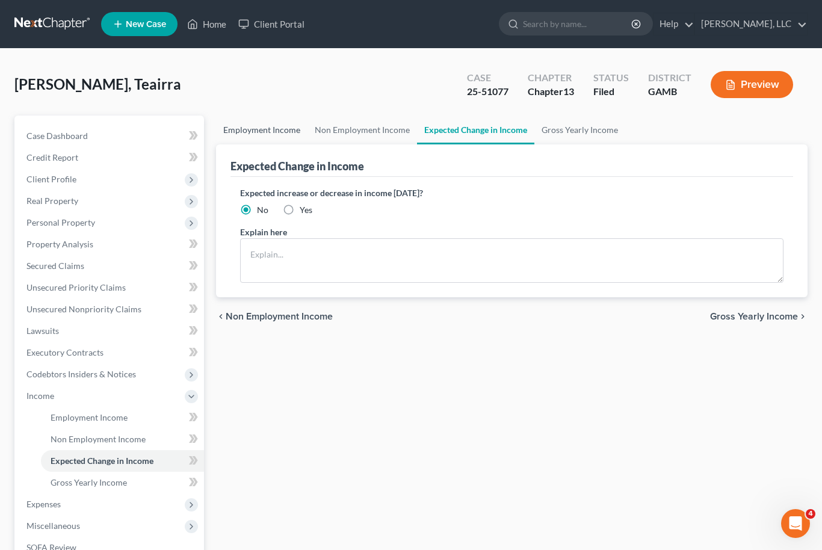
click at [264, 131] on link "Employment Income" at bounding box center [262, 130] width 92 height 29
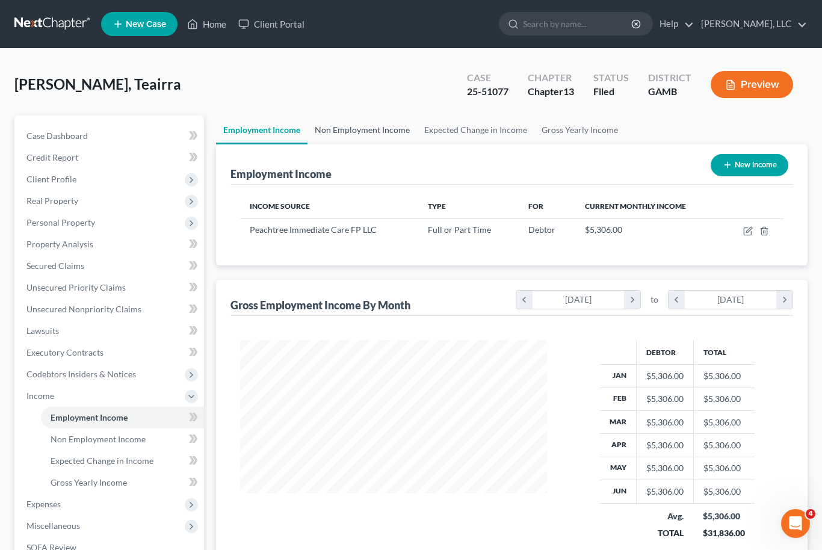
click at [373, 128] on link "Non Employment Income" at bounding box center [363, 130] width 110 height 29
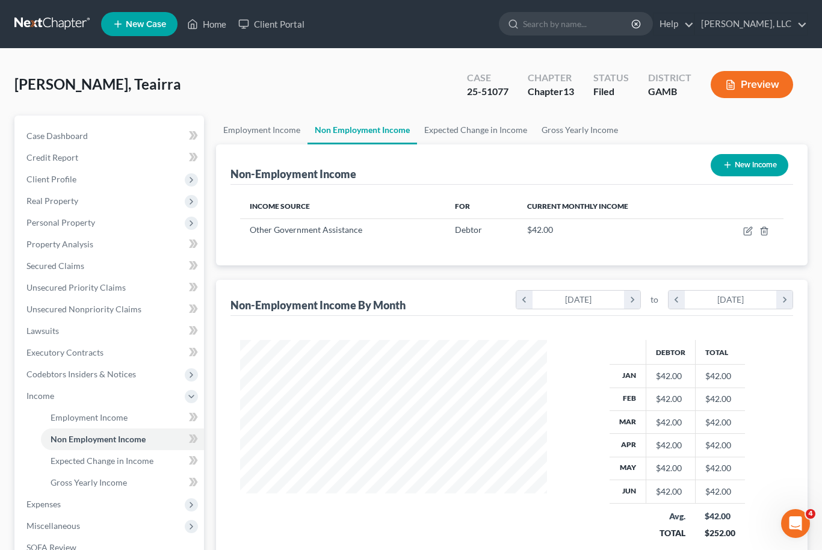
scroll to position [216, 332]
